Goal: Task Accomplishment & Management: Complete application form

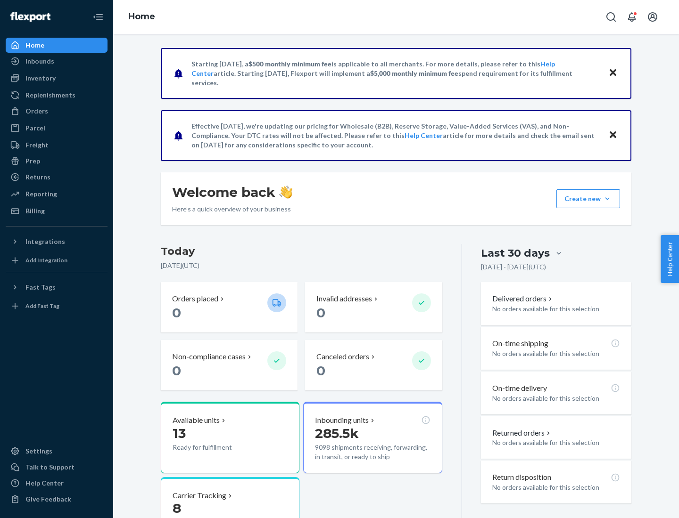
click at [607, 199] on button "Create new Create new inbound Create new order Create new product" at bounding box center [588, 198] width 64 height 19
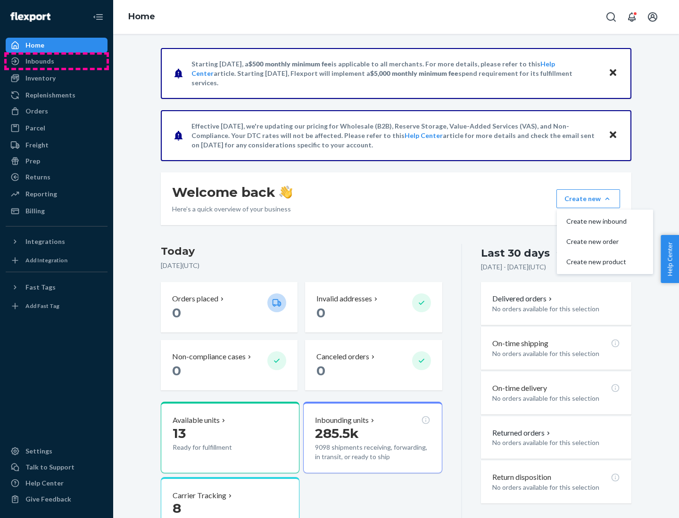
click at [57, 61] on div "Inbounds" at bounding box center [57, 61] width 100 height 13
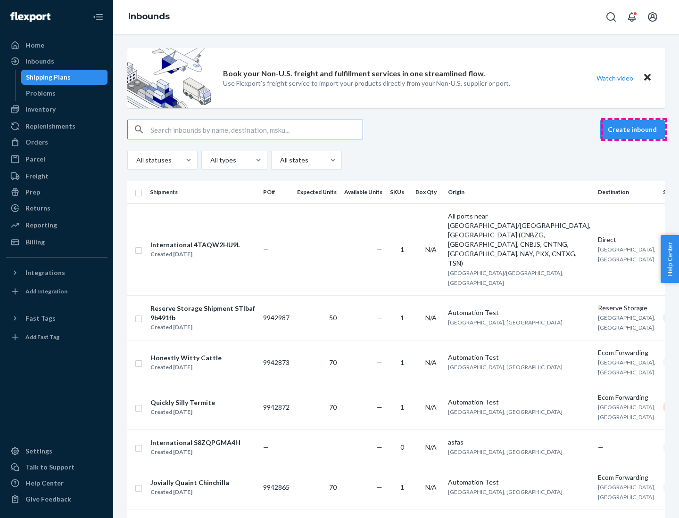
click at [633, 130] on button "Create inbound" at bounding box center [631, 129] width 65 height 19
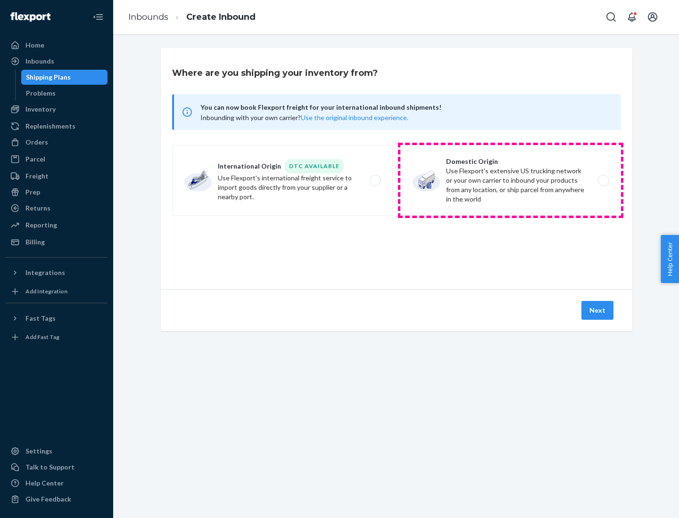
click at [510, 180] on label "Domestic Origin Use Flexport’s extensive US trucking network or your own carrie…" at bounding box center [510, 180] width 221 height 71
click at [603, 180] on input "Domestic Origin Use Flexport’s extensive US trucking network or your own carrie…" at bounding box center [606, 181] width 6 height 6
radio input "true"
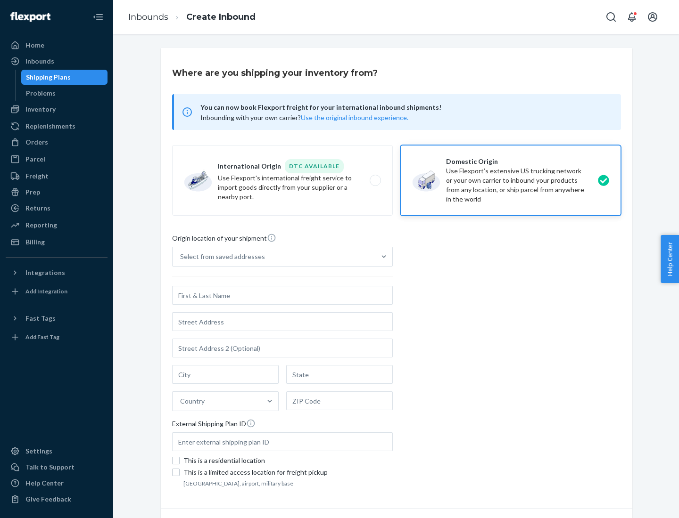
click at [220, 257] on div "Select from saved addresses" at bounding box center [222, 256] width 85 height 9
click at [181, 257] on input "Select from saved addresses" at bounding box center [180, 256] width 1 height 9
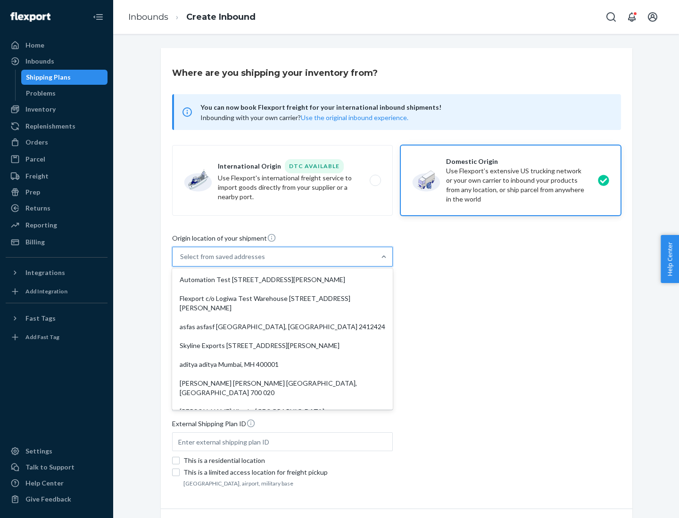
scroll to position [4, 0]
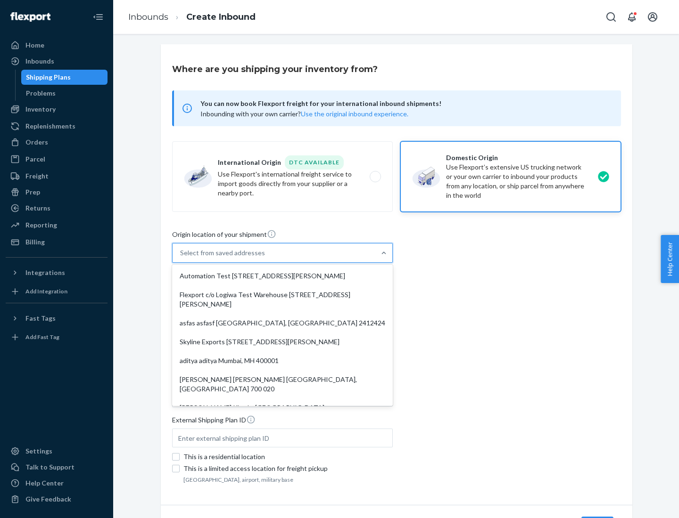
click at [282, 276] on div "Automation Test [STREET_ADDRESS][PERSON_NAME]" at bounding box center [282, 276] width 217 height 19
click at [181, 258] on input "option Automation Test [STREET_ADDRESS][PERSON_NAME]. 9 results available. Use …" at bounding box center [180, 252] width 1 height 9
type input "Automation Test"
type input "9th Floor"
type input "[GEOGRAPHIC_DATA]"
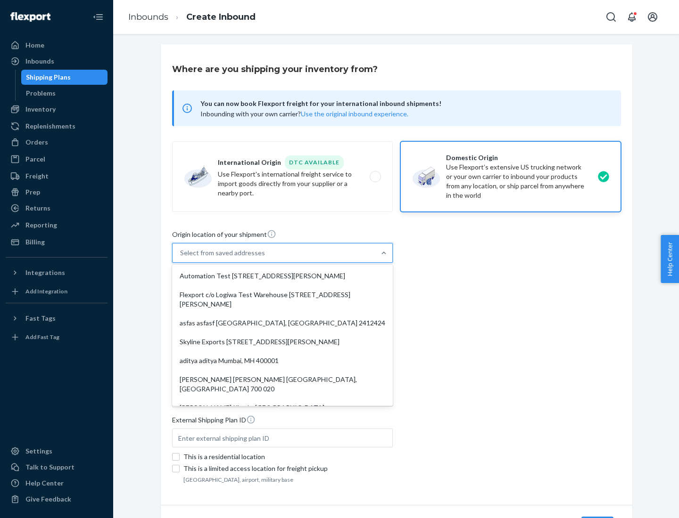
type input "CA"
type input "94104"
type input "[STREET_ADDRESS][PERSON_NAME]"
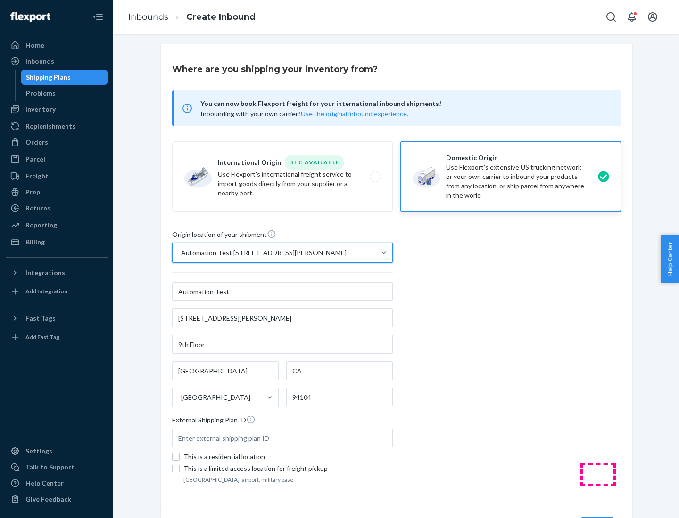
scroll to position [55, 0]
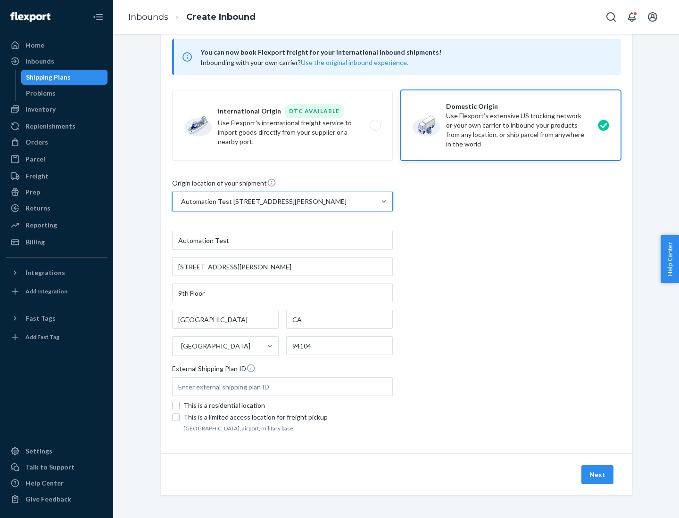
click at [597, 475] on button "Next" at bounding box center [597, 475] width 32 height 19
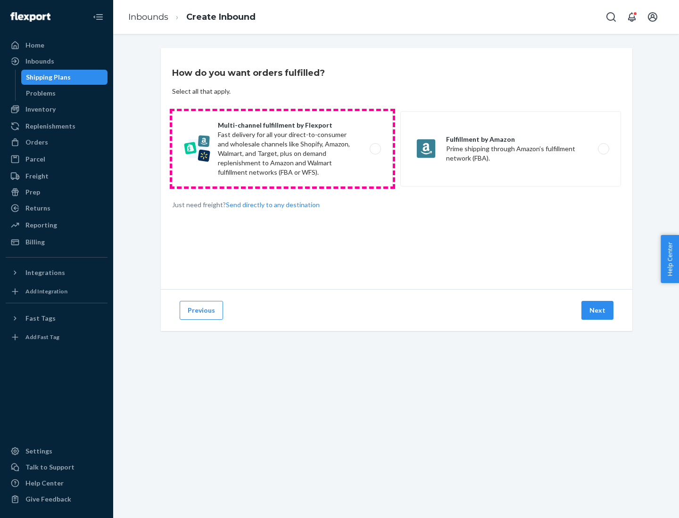
click at [282, 149] on label "Multi-channel fulfillment by Flexport Fast delivery for all your direct-to-cons…" at bounding box center [282, 148] width 221 height 75
click at [375, 149] on input "Multi-channel fulfillment by Flexport Fast delivery for all your direct-to-cons…" at bounding box center [378, 149] width 6 height 6
radio input "true"
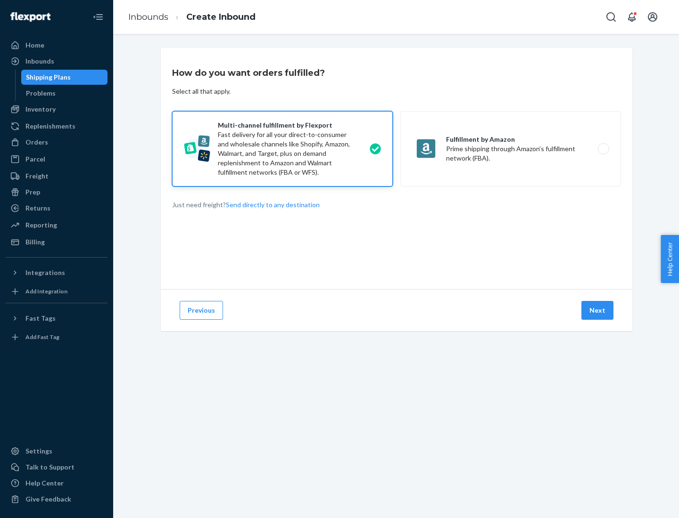
click at [597, 311] on button "Next" at bounding box center [597, 310] width 32 height 19
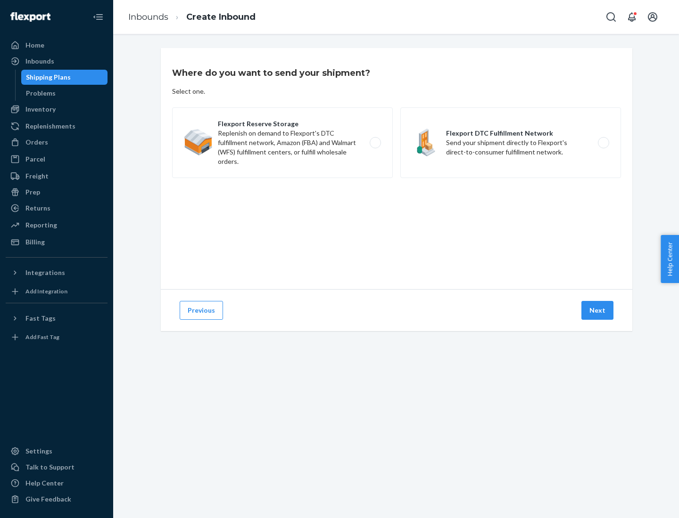
click at [510, 143] on label "Flexport DTC Fulfillment Network Send your shipment directly to Flexport's dire…" at bounding box center [510, 142] width 221 height 71
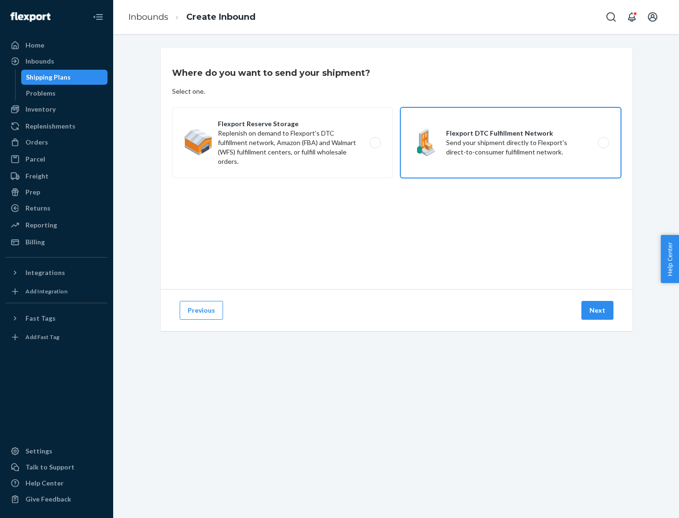
click at [603, 143] on input "Flexport DTC Fulfillment Network Send your shipment directly to Flexport's dire…" at bounding box center [606, 143] width 6 height 6
radio input "true"
click at [597, 311] on button "Next" at bounding box center [597, 310] width 32 height 19
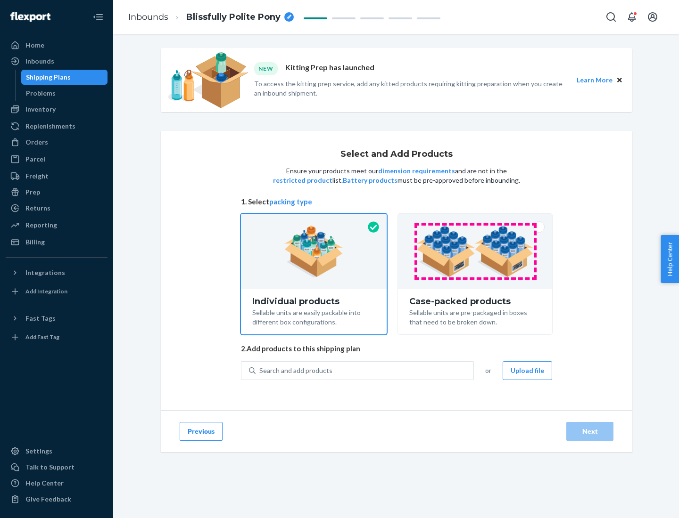
click at [475, 252] on img at bounding box center [474, 252] width 117 height 52
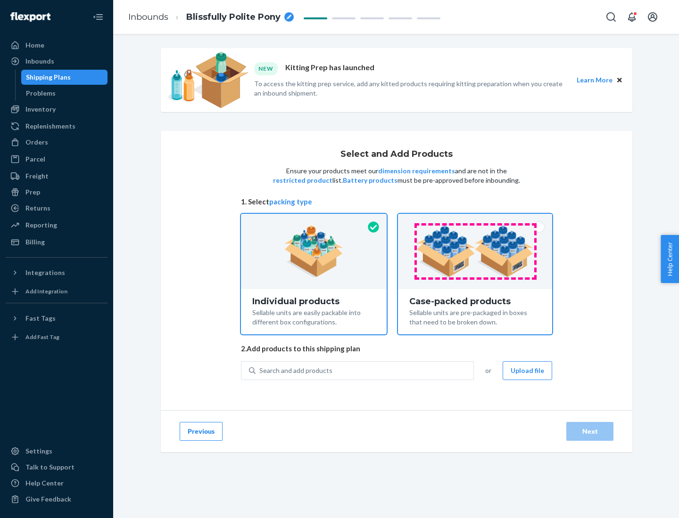
click at [475, 220] on input "Case-packed products Sellable units are pre-packaged in boxes that need to be b…" at bounding box center [475, 217] width 6 height 6
radio input "true"
radio input "false"
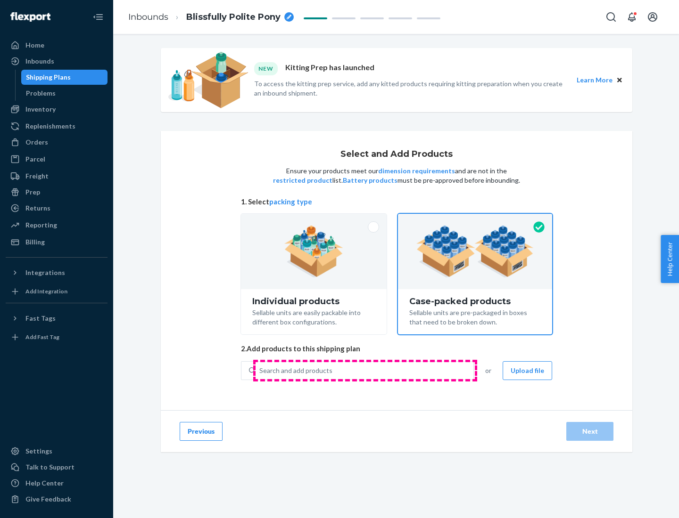
click at [365, 370] on div "Search and add products" at bounding box center [364, 370] width 218 height 17
click at [260, 370] on input "Search and add products" at bounding box center [259, 370] width 1 height 9
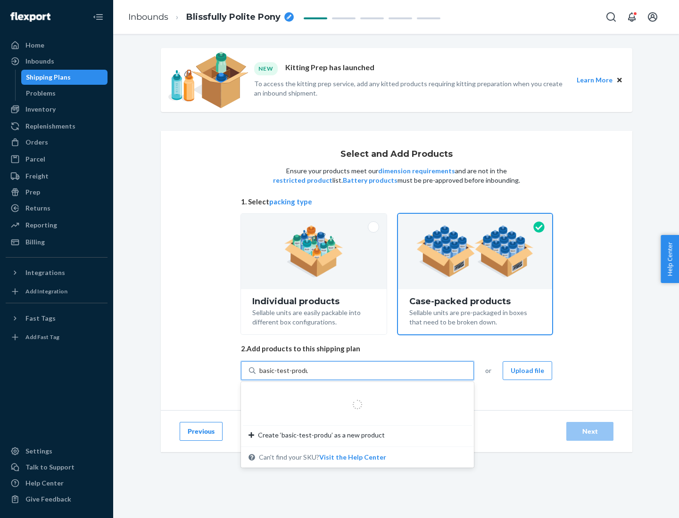
type input "basic-test-product-1"
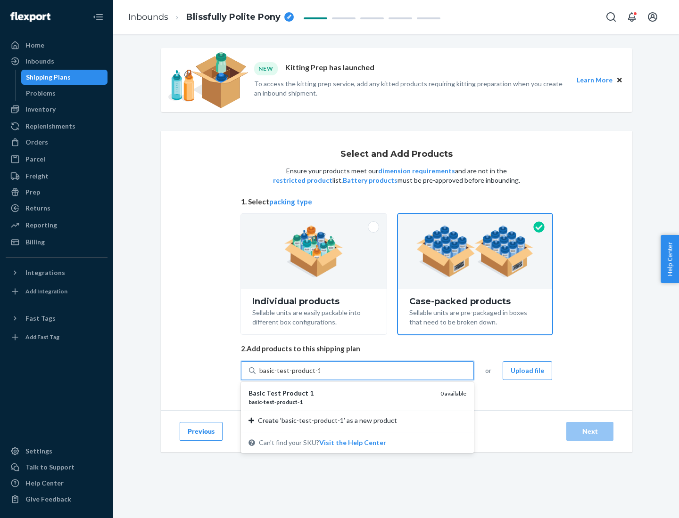
click at [341, 402] on div "basic - test - product - 1" at bounding box center [340, 402] width 184 height 8
click at [319, 376] on input "basic-test-product-1" at bounding box center [289, 370] width 60 height 9
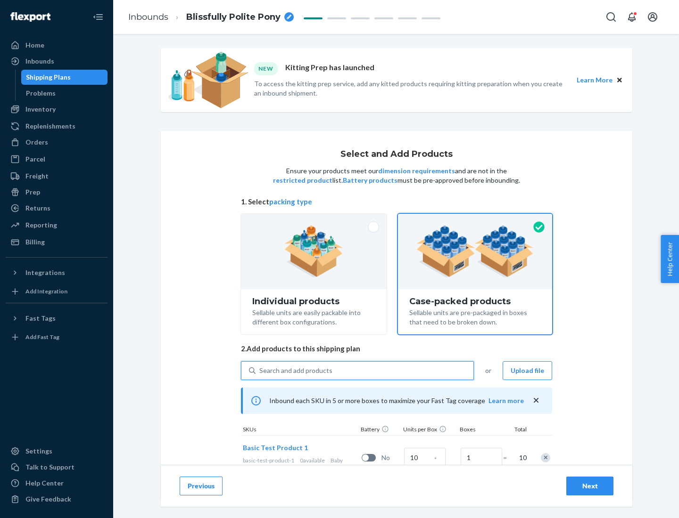
scroll to position [34, 0]
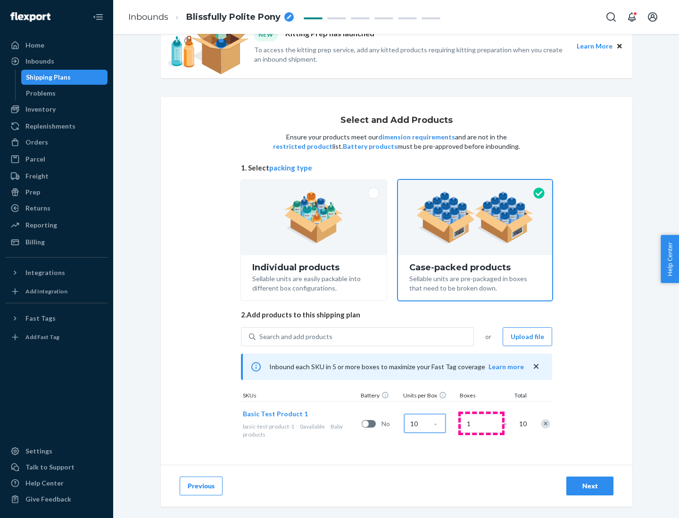
type input "10"
type input "7"
click at [589, 486] on div "Next" at bounding box center [589, 486] width 31 height 9
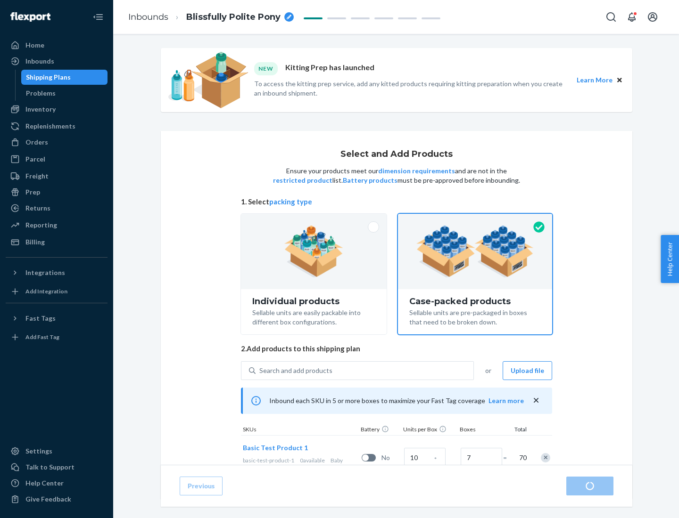
radio input "true"
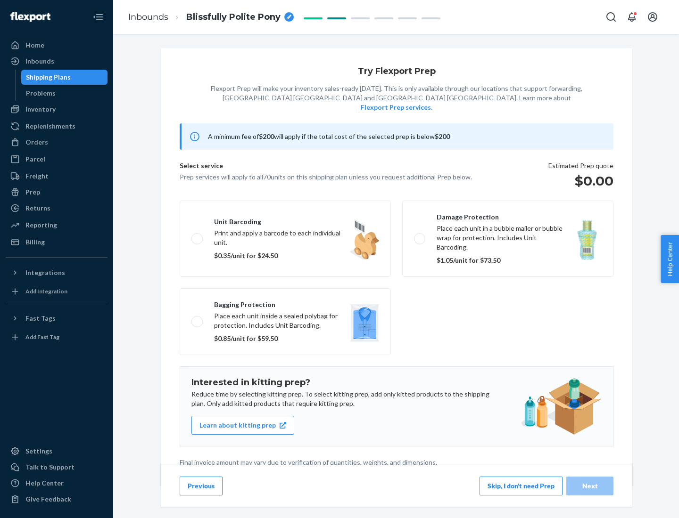
scroll to position [2, 0]
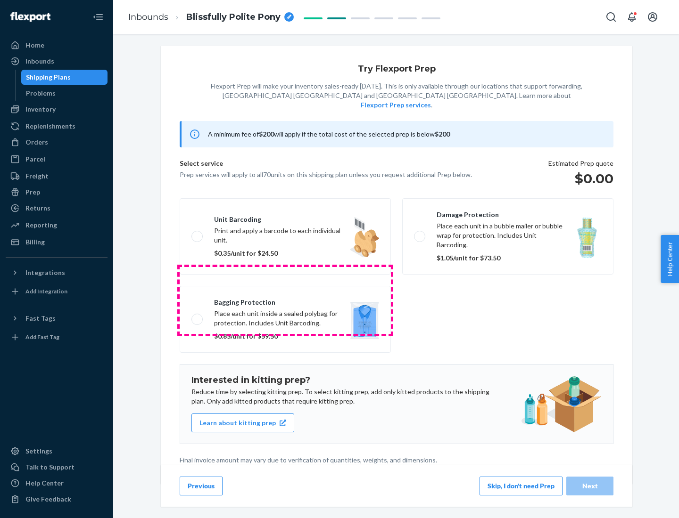
click at [285, 300] on label "Bagging protection Place each unit inside a sealed polybag for protection. Incl…" at bounding box center [285, 319] width 211 height 67
click at [197, 316] on input "Bagging protection Place each unit inside a sealed polybag for protection. Incl…" at bounding box center [194, 319] width 6 height 6
checkbox input "true"
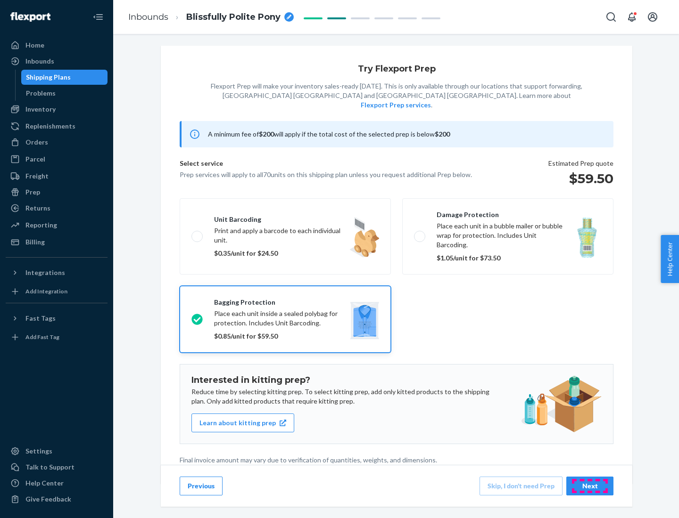
click at [589, 486] on div "Next" at bounding box center [589, 486] width 31 height 9
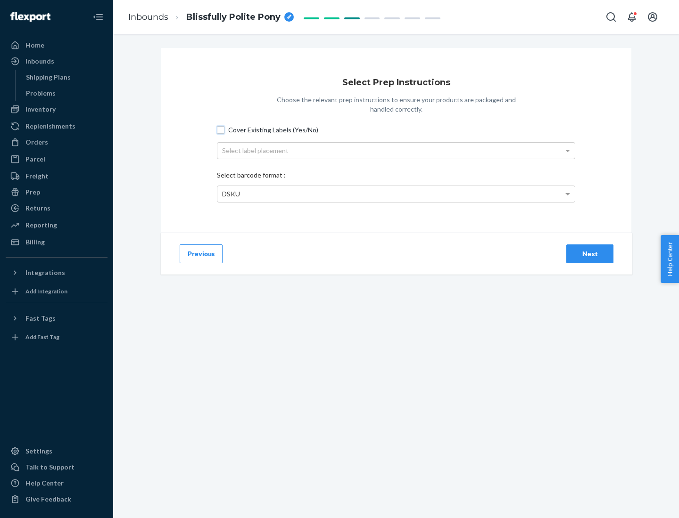
click at [221, 130] on input "Cover Existing Labels (Yes/No)" at bounding box center [221, 130] width 8 height 8
checkbox input "true"
click at [396, 150] on div "Select label placement" at bounding box center [395, 151] width 357 height 16
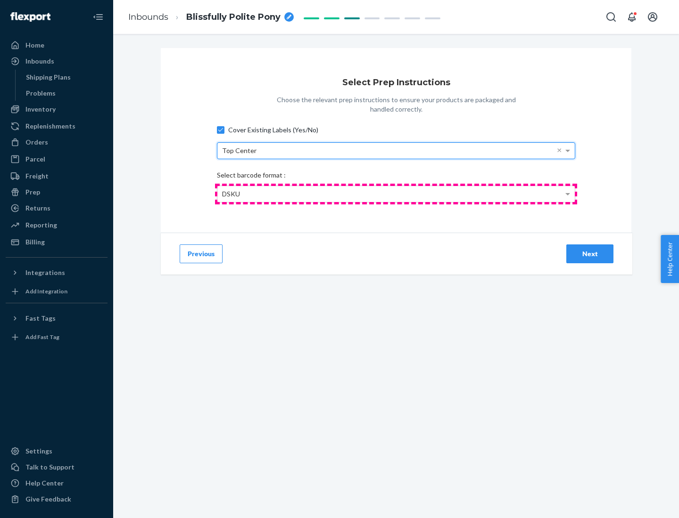
click at [396, 194] on div "DSKU" at bounding box center [395, 194] width 357 height 16
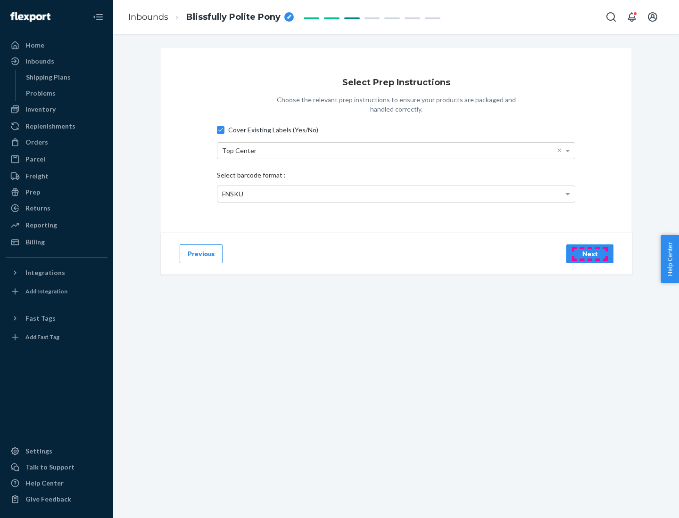
click at [589, 253] on div "Next" at bounding box center [589, 253] width 31 height 9
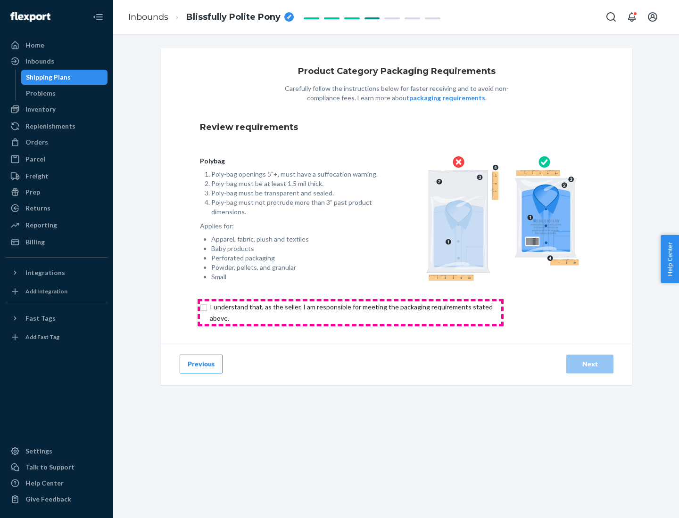
click at [350, 312] on input "checkbox" at bounding box center [356, 313] width 313 height 23
checkbox input "true"
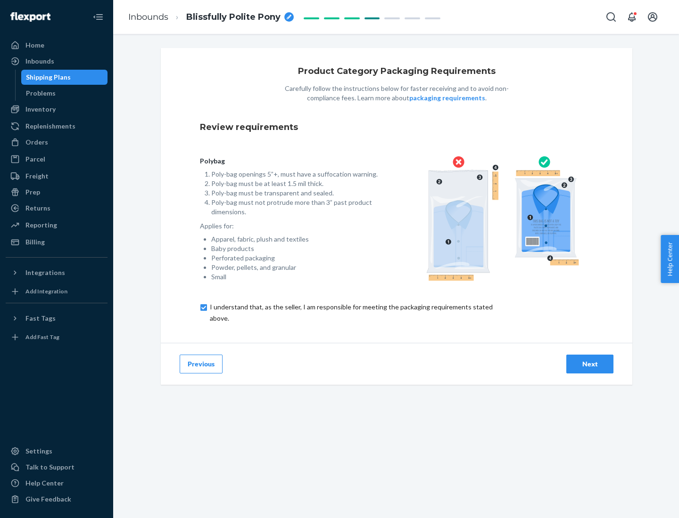
click at [589, 364] on div "Next" at bounding box center [589, 364] width 31 height 9
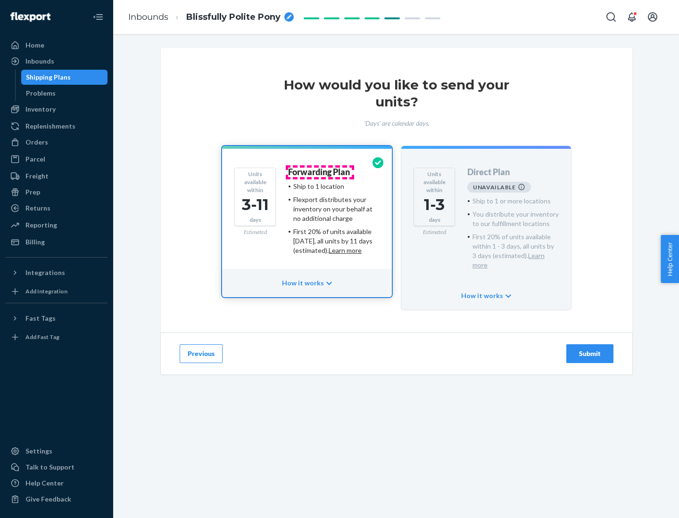
click at [319, 172] on h4 "Forwarding Plan" at bounding box center [319, 172] width 62 height 9
click at [589, 349] on div "Submit" at bounding box center [589, 353] width 31 height 9
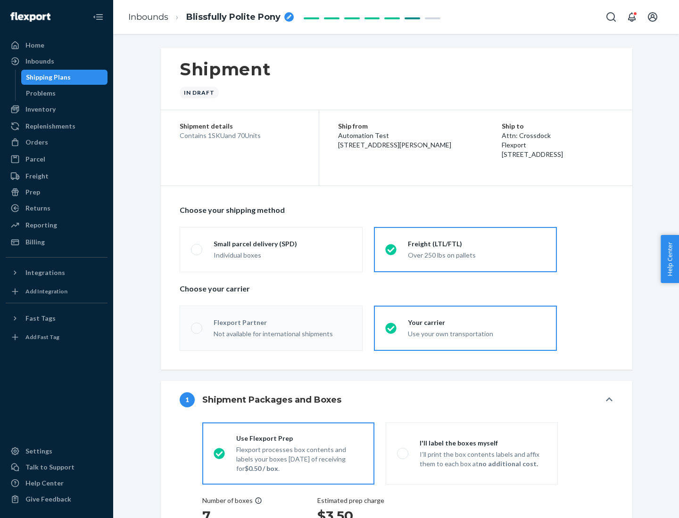
radio input "true"
radio input "false"
radio input "true"
radio input "false"
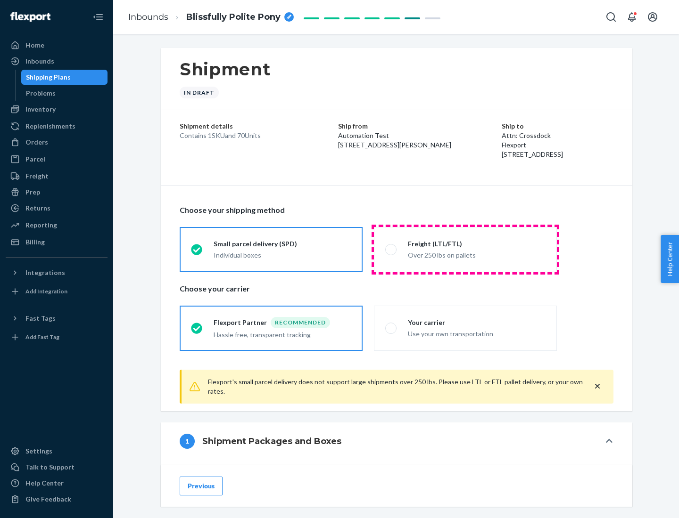
click at [465, 249] on div "Over 250 lbs on pallets" at bounding box center [477, 254] width 138 height 11
click at [391, 249] on input "Freight (LTL/FTL) Over 250 lbs on pallets" at bounding box center [388, 249] width 6 height 6
radio input "true"
radio input "false"
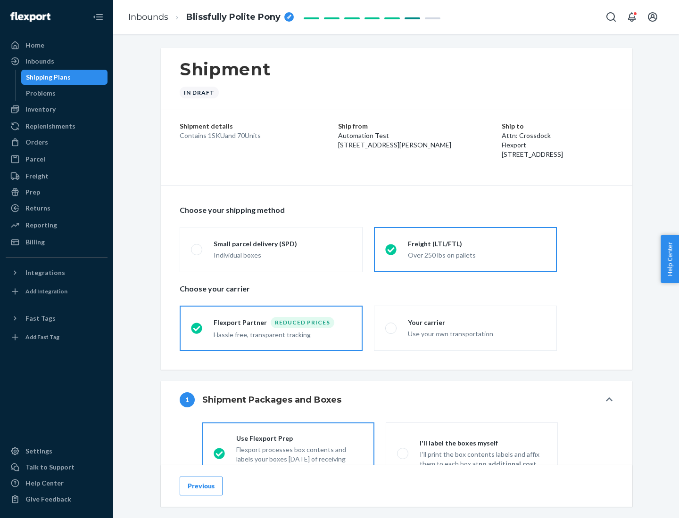
scroll to position [52, 0]
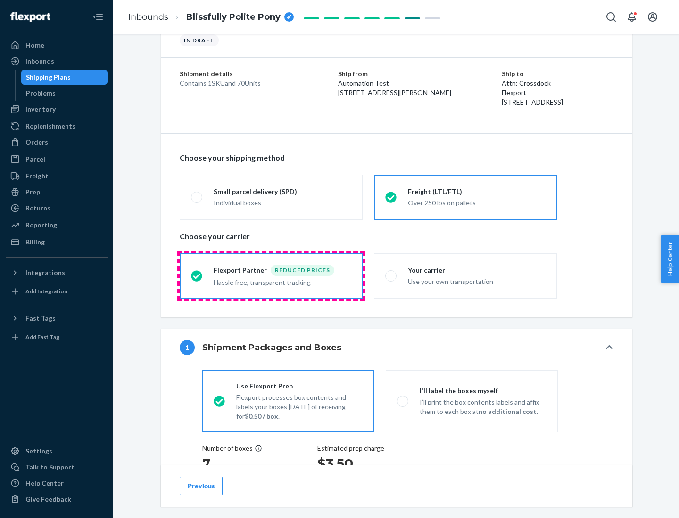
click at [271, 276] on div "Hassle free, transparent tracking" at bounding box center [282, 281] width 138 height 11
click at [197, 276] on input "Flexport Partner Reduced prices Hassle free, transparent tracking" at bounding box center [194, 276] width 6 height 6
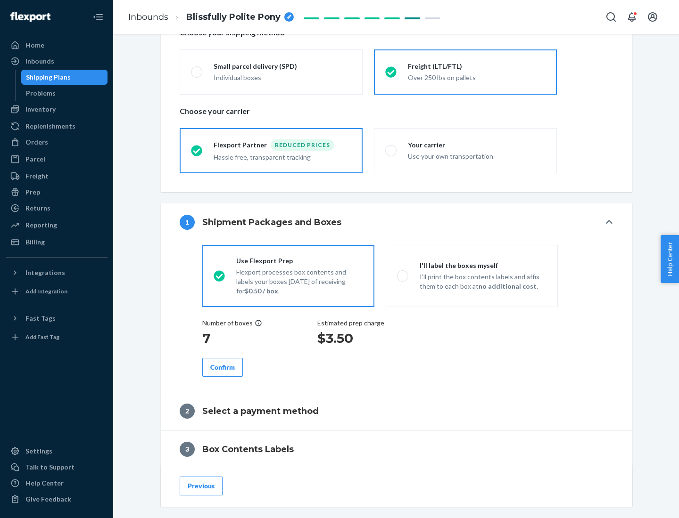
click at [471, 276] on p "I’ll print the box contents labels and affix them to each box at no additional …" at bounding box center [482, 281] width 127 height 19
click at [403, 276] on input "I'll label the boxes myself I’ll print the box contents labels and affix them t…" at bounding box center [400, 276] width 6 height 6
radio input "true"
radio input "false"
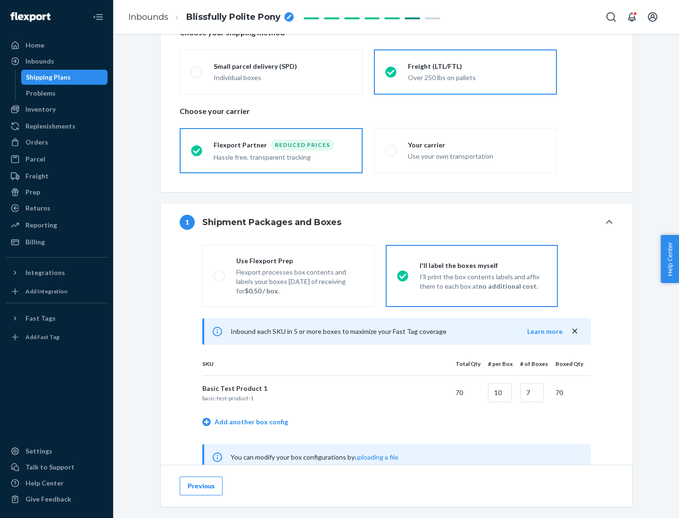
scroll to position [294, 0]
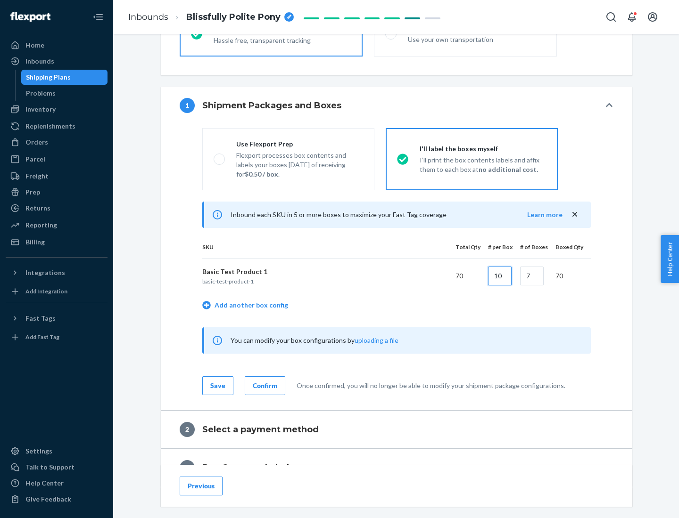
type input "10"
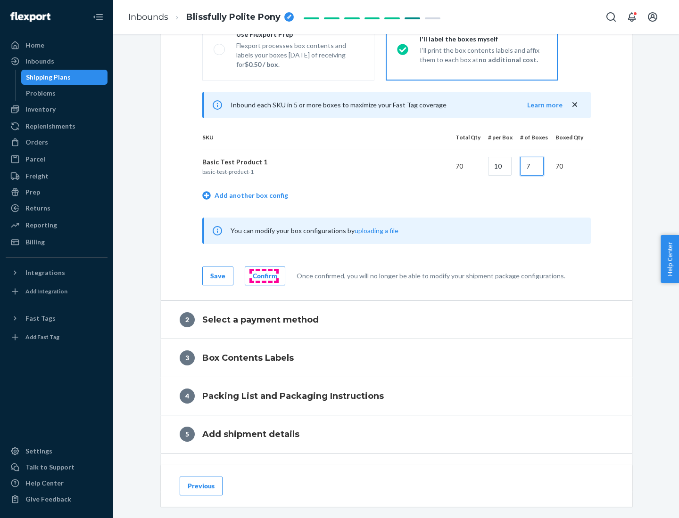
type input "7"
click at [263, 276] on div "Confirm" at bounding box center [265, 275] width 25 height 9
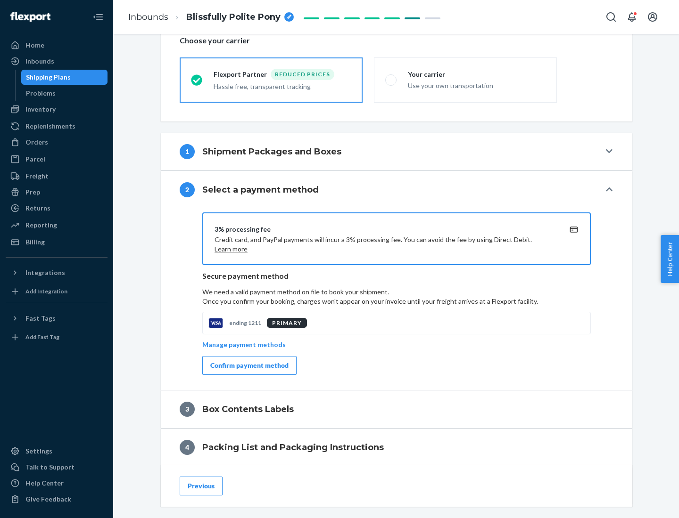
scroll to position [338, 0]
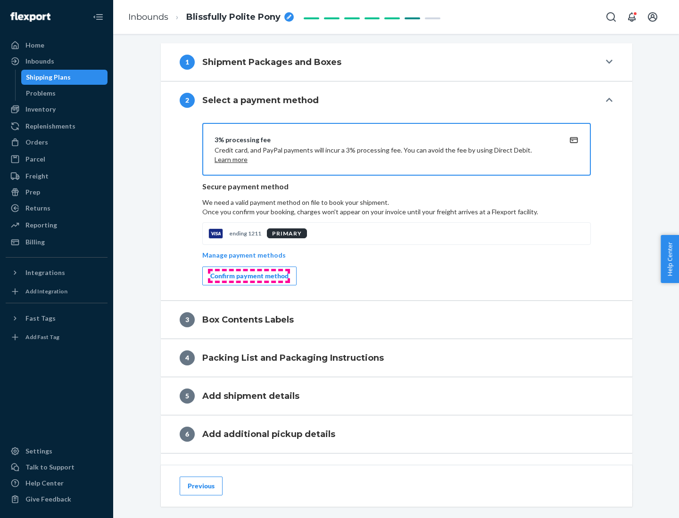
click at [248, 276] on div "Confirm payment method" at bounding box center [249, 275] width 78 height 9
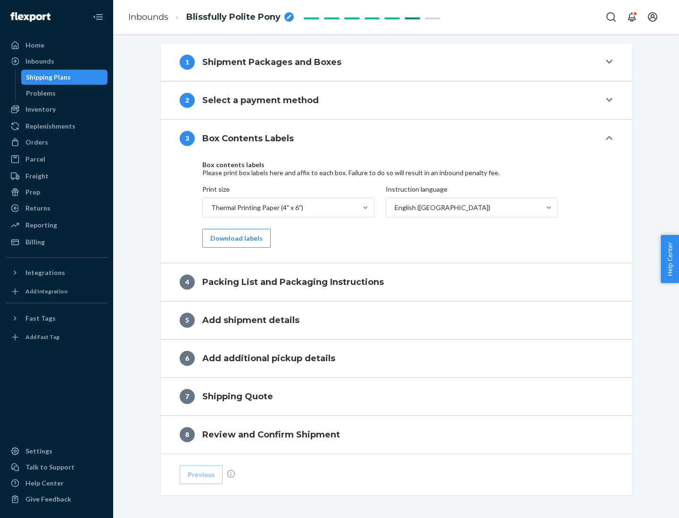
scroll to position [300, 0]
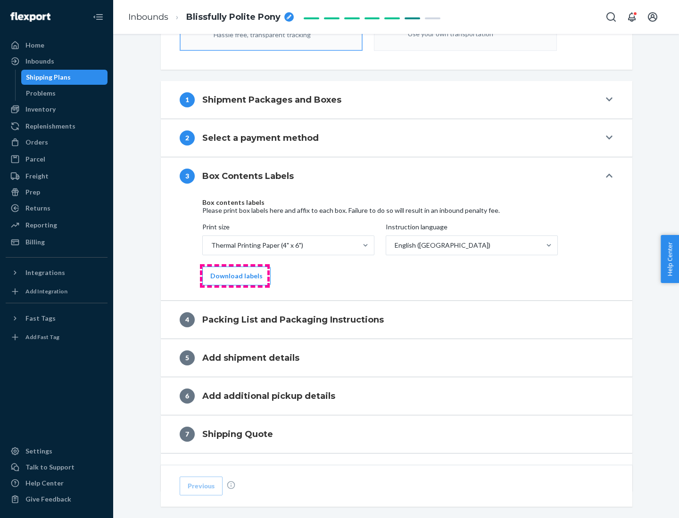
click at [234, 276] on button "Download labels" at bounding box center [236, 276] width 68 height 19
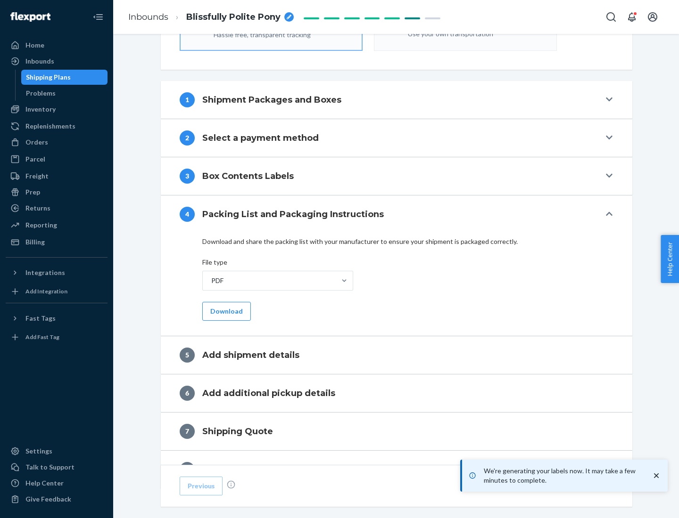
scroll to position [335, 0]
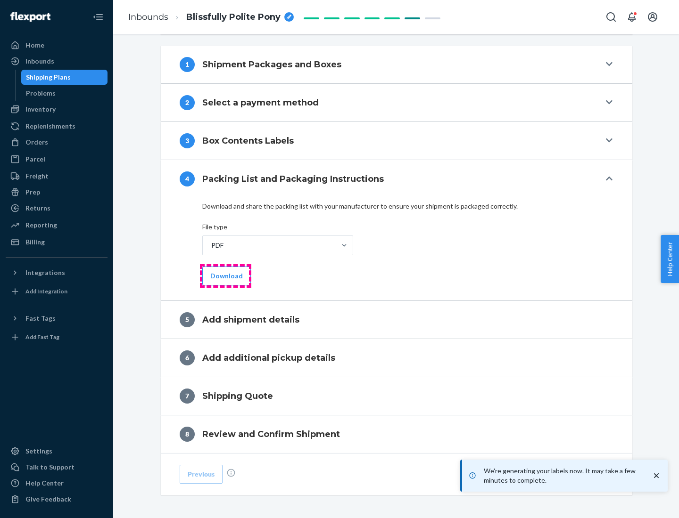
click at [225, 276] on button "Download" at bounding box center [226, 276] width 49 height 19
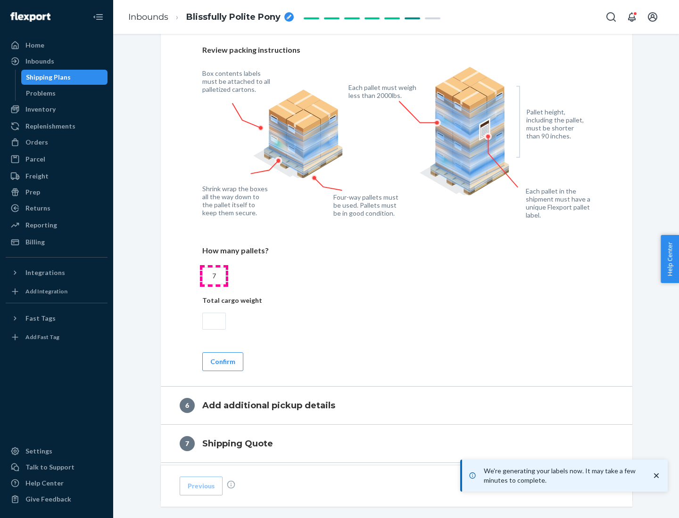
scroll to position [650, 0]
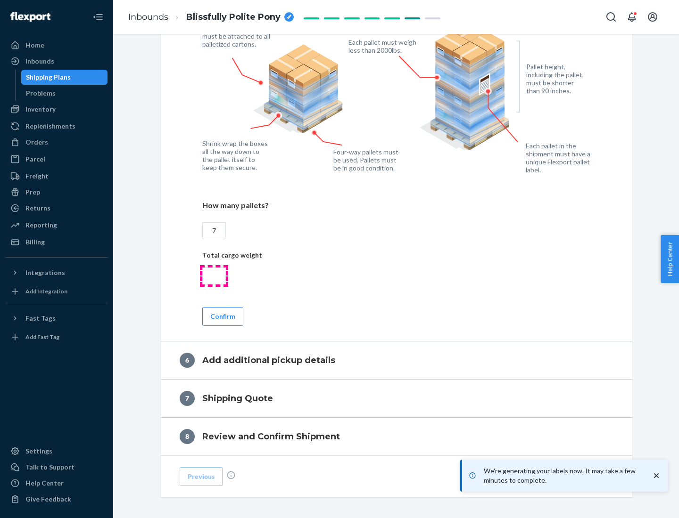
type input "7"
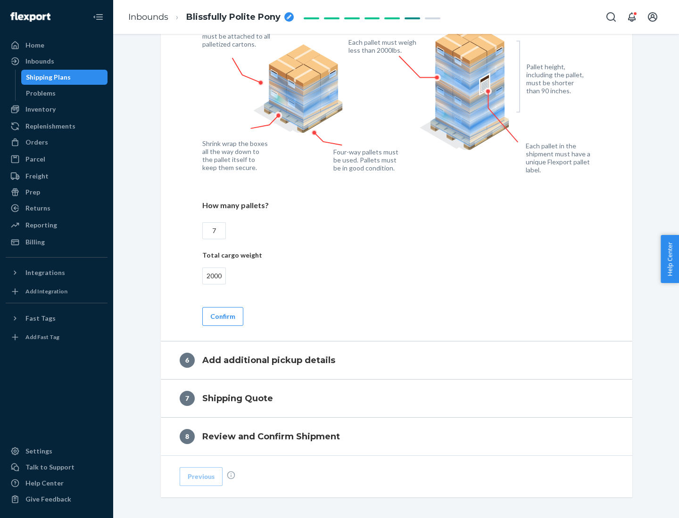
scroll to position [690, 0]
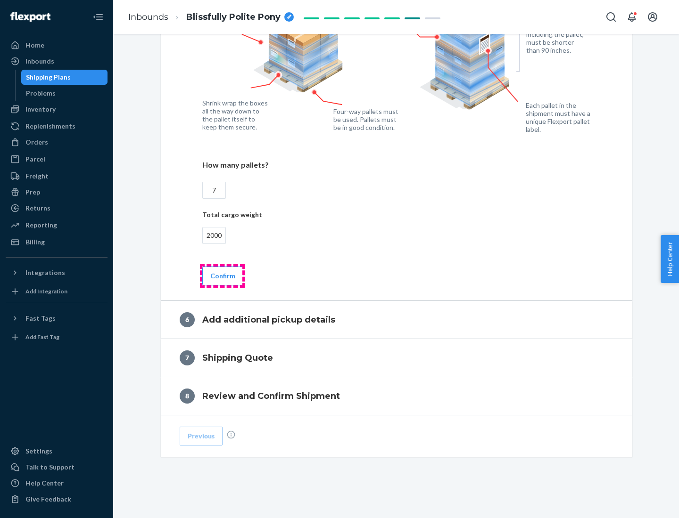
type input "2000"
click at [222, 276] on button "Confirm" at bounding box center [222, 276] width 41 height 19
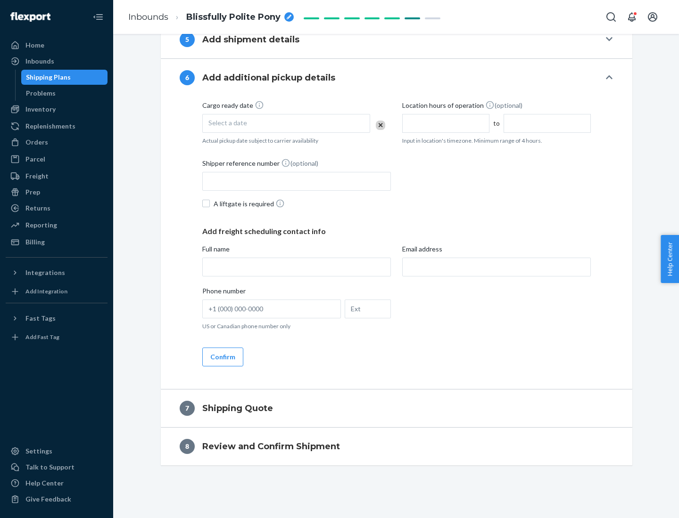
scroll to position [360, 0]
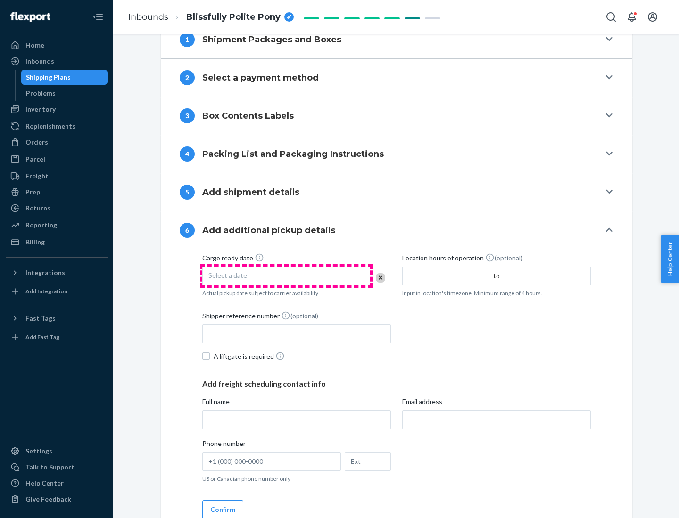
click at [286, 276] on div "Select a date" at bounding box center [286, 276] width 168 height 19
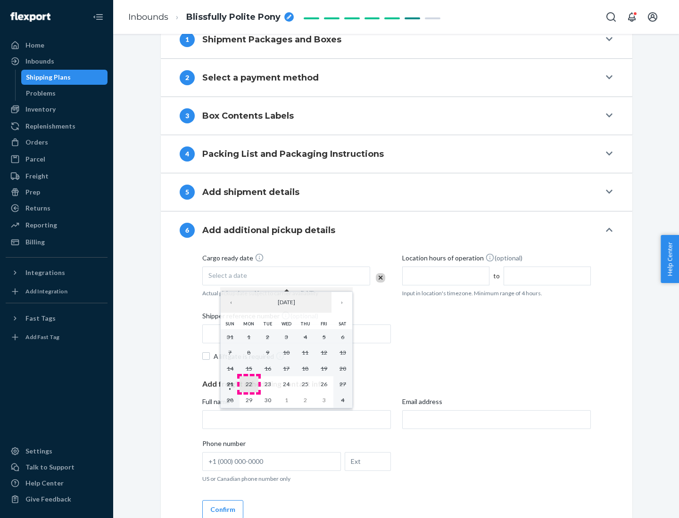
click at [248, 384] on abbr "22" at bounding box center [248, 384] width 7 height 7
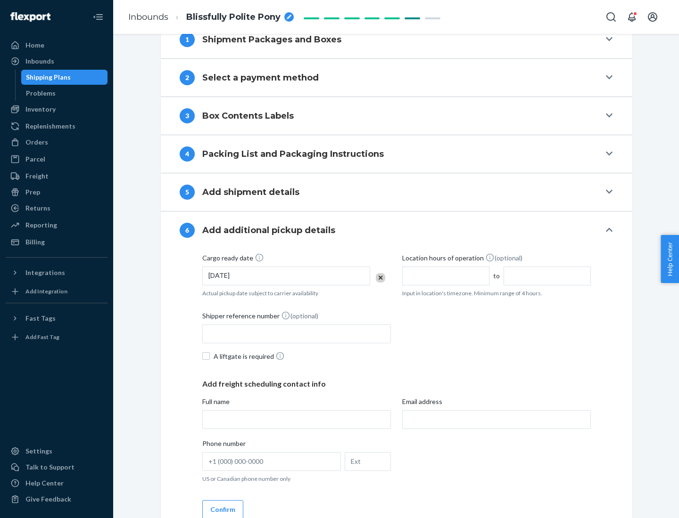
scroll to position [504, 0]
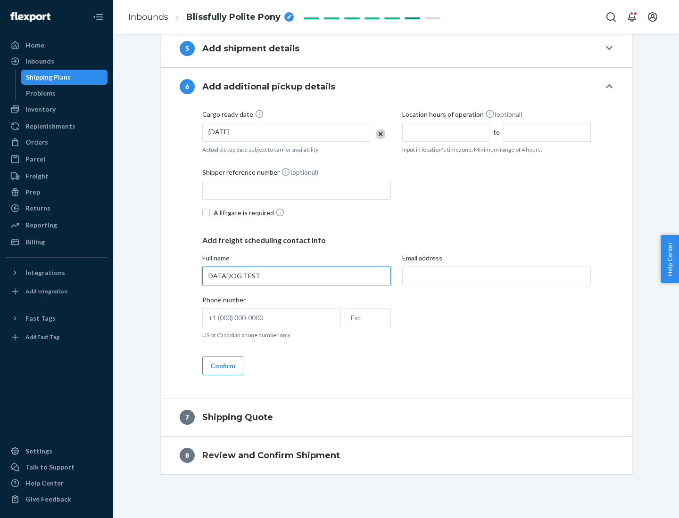
type input "DATADOG TEST"
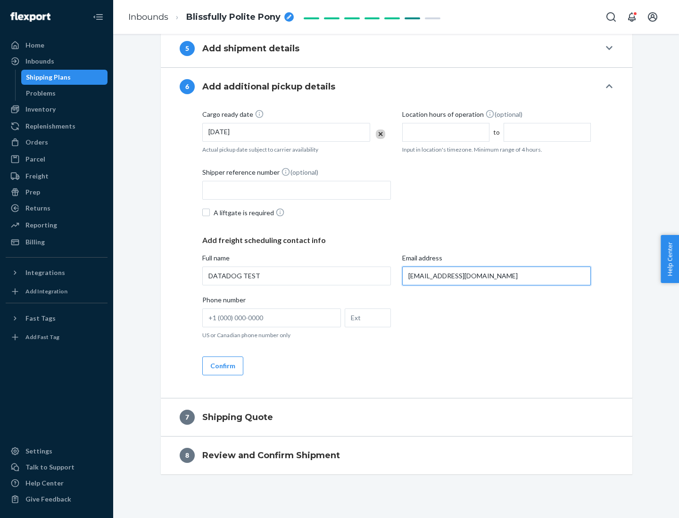
scroll to position [513, 0]
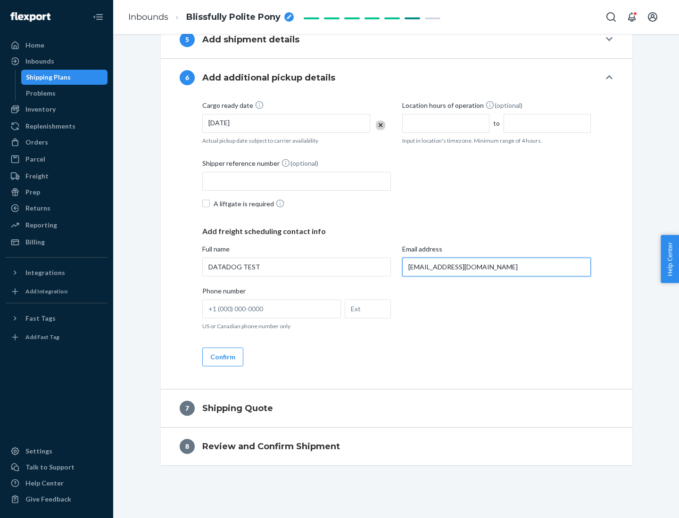
type input "[EMAIL_ADDRESS][DOMAIN_NAME]"
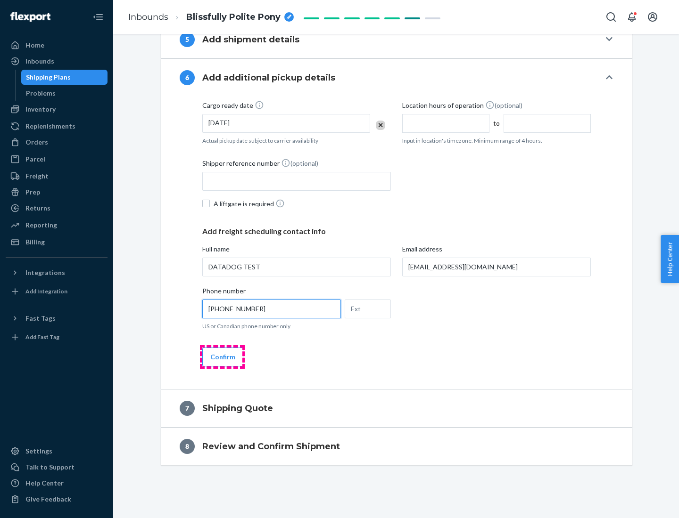
type input "[PHONE_NUMBER]"
click at [222, 357] on button "Confirm" at bounding box center [222, 357] width 41 height 19
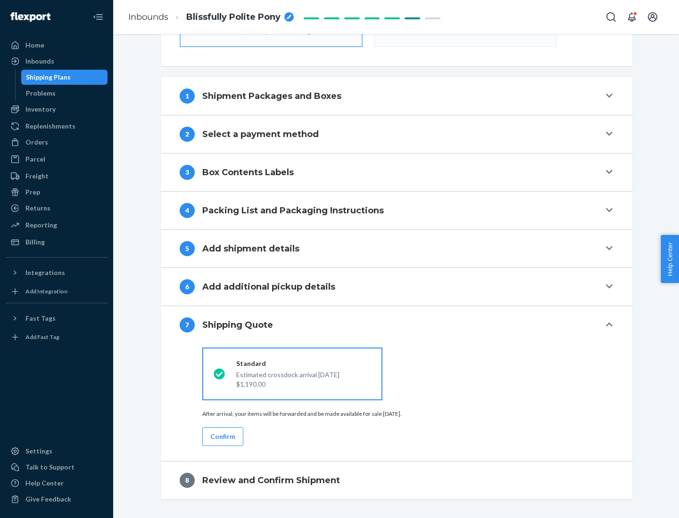
scroll to position [338, 0]
